Goal: Navigation & Orientation: Understand site structure

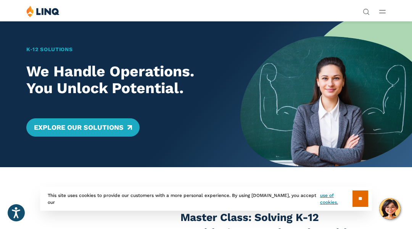
click at [38, 38] on div "K‑12 Solutions We Handle Operations. You Unlock Potential. Explore Our Solutions" at bounding box center [120, 94] width 240 height 146
